Goal: Task Accomplishment & Management: Use online tool/utility

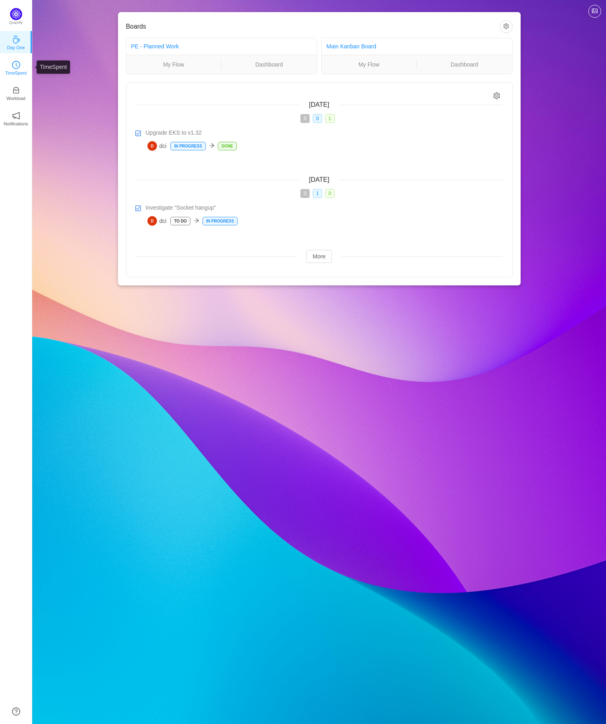
click at [15, 63] on icon "icon: clock-circle" at bounding box center [16, 65] width 8 height 8
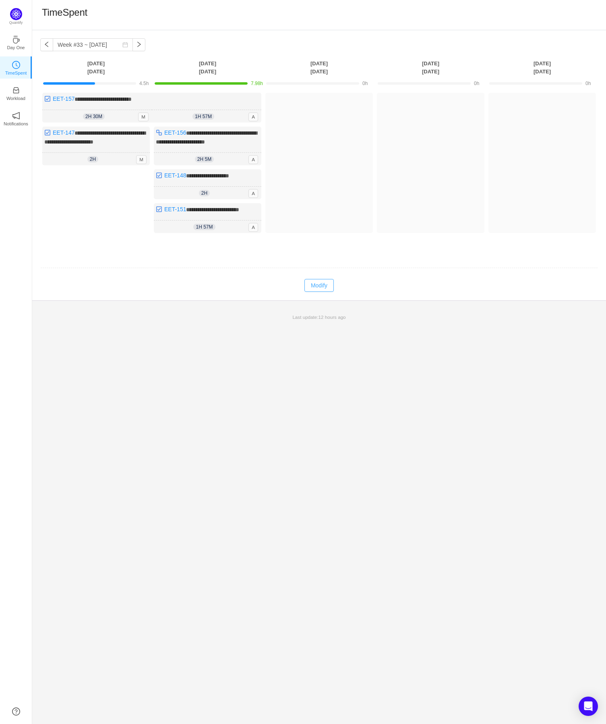
click at [315, 286] on button "Modify" at bounding box center [319, 285] width 29 height 13
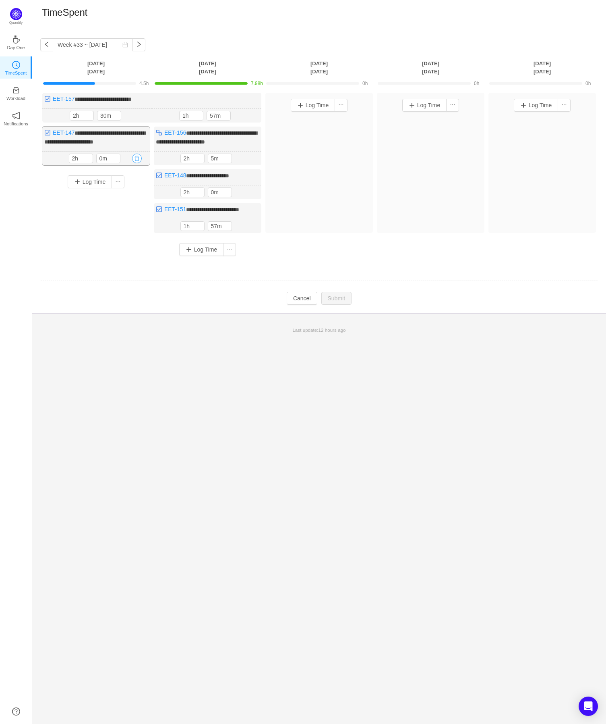
click at [140, 156] on button "button" at bounding box center [137, 159] width 10 height 10
click at [127, 191] on button "Yes" at bounding box center [128, 192] width 16 height 10
click at [250, 155] on button "button" at bounding box center [249, 159] width 10 height 10
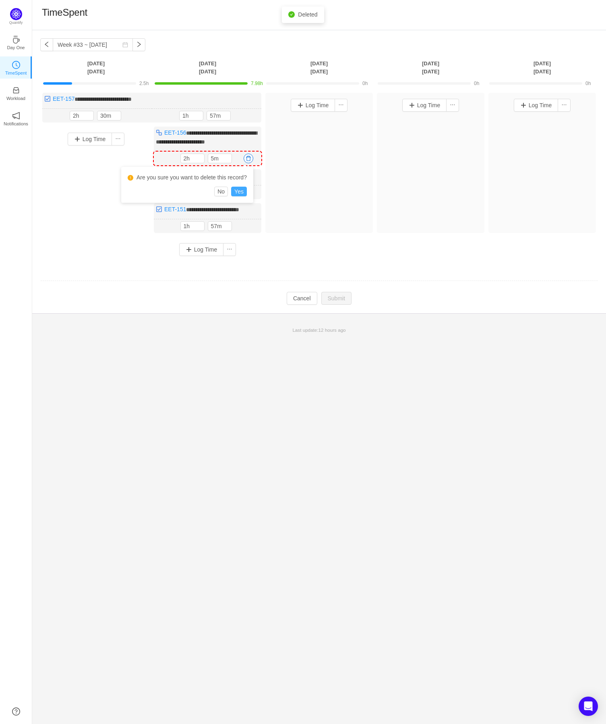
click at [242, 191] on button "Yes" at bounding box center [239, 192] width 16 height 10
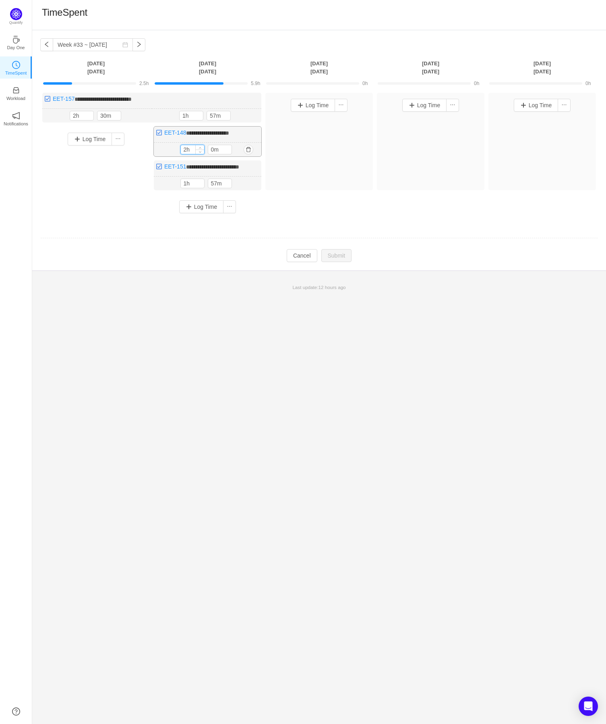
drag, startPoint x: 183, startPoint y: 147, endPoint x: 188, endPoint y: 147, distance: 4.8
click at [188, 147] on input "2h" at bounding box center [192, 149] width 23 height 9
type input "1h"
click at [212, 147] on input "0m" at bounding box center [219, 149] width 23 height 9
type input "30m"
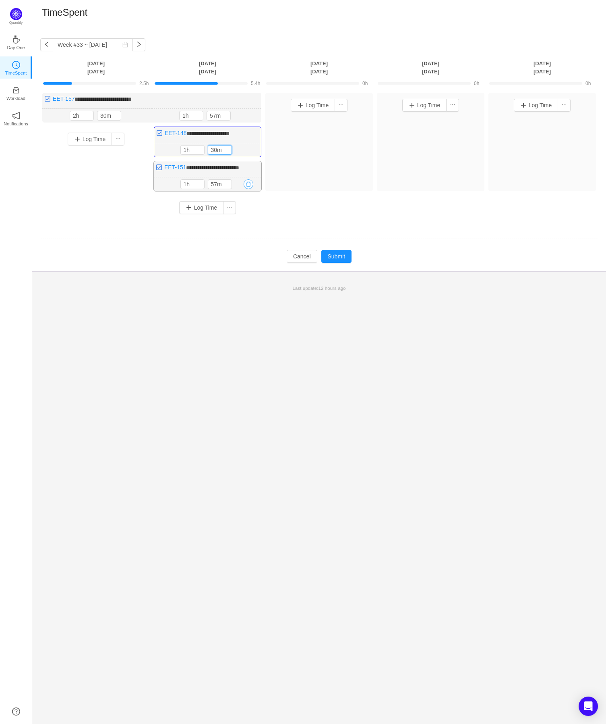
click at [251, 184] on button "button" at bounding box center [249, 184] width 10 height 10
click at [241, 219] on button "Yes" at bounding box center [239, 217] width 16 height 10
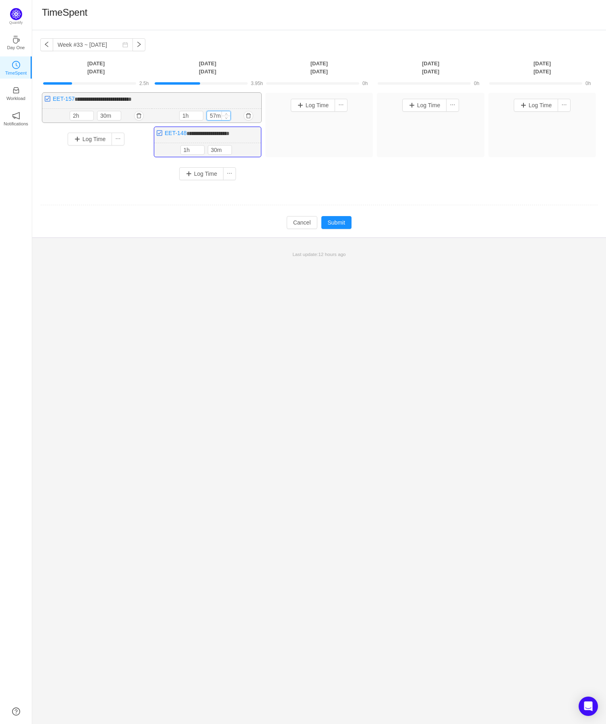
click at [210, 114] on input "57m" at bounding box center [218, 115] width 23 height 9
type input "30m"
click at [270, 176] on div "**********" at bounding box center [319, 140] width 558 height 94
click at [341, 220] on button "Submit" at bounding box center [337, 223] width 31 height 13
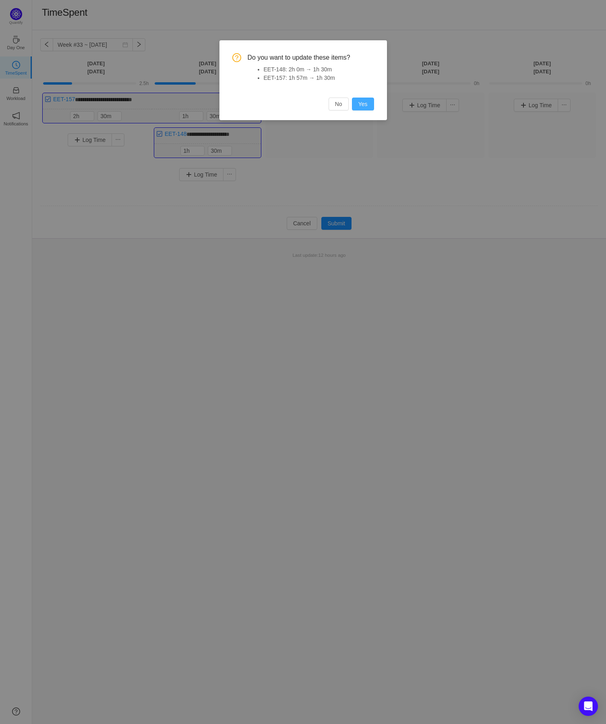
click at [369, 102] on button "Yes" at bounding box center [363, 103] width 22 height 13
